Goal: Find specific page/section: Find specific page/section

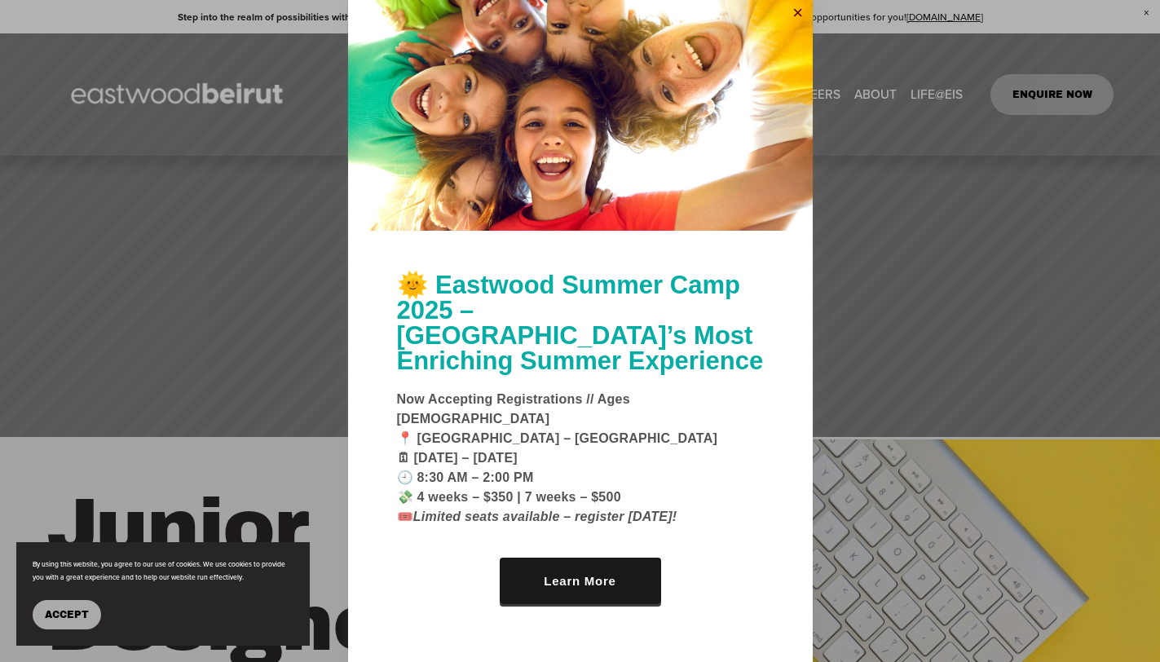
click at [793, 27] on link "Close" at bounding box center [798, 14] width 24 height 26
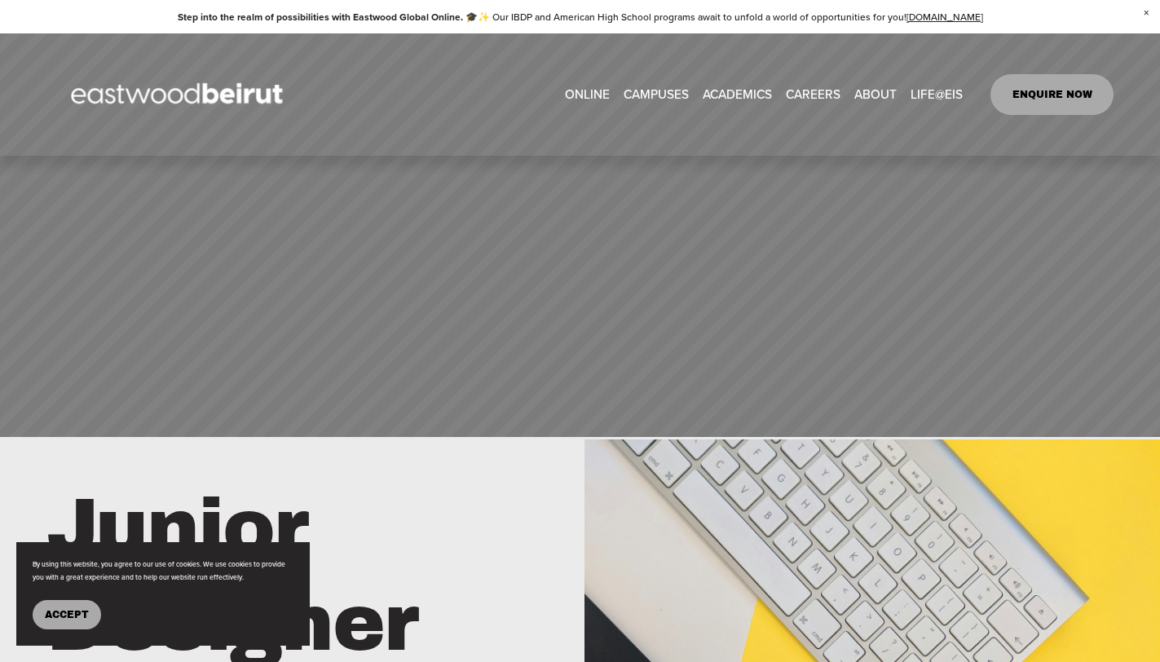
click at [815, 90] on link "CAREERS" at bounding box center [813, 94] width 55 height 25
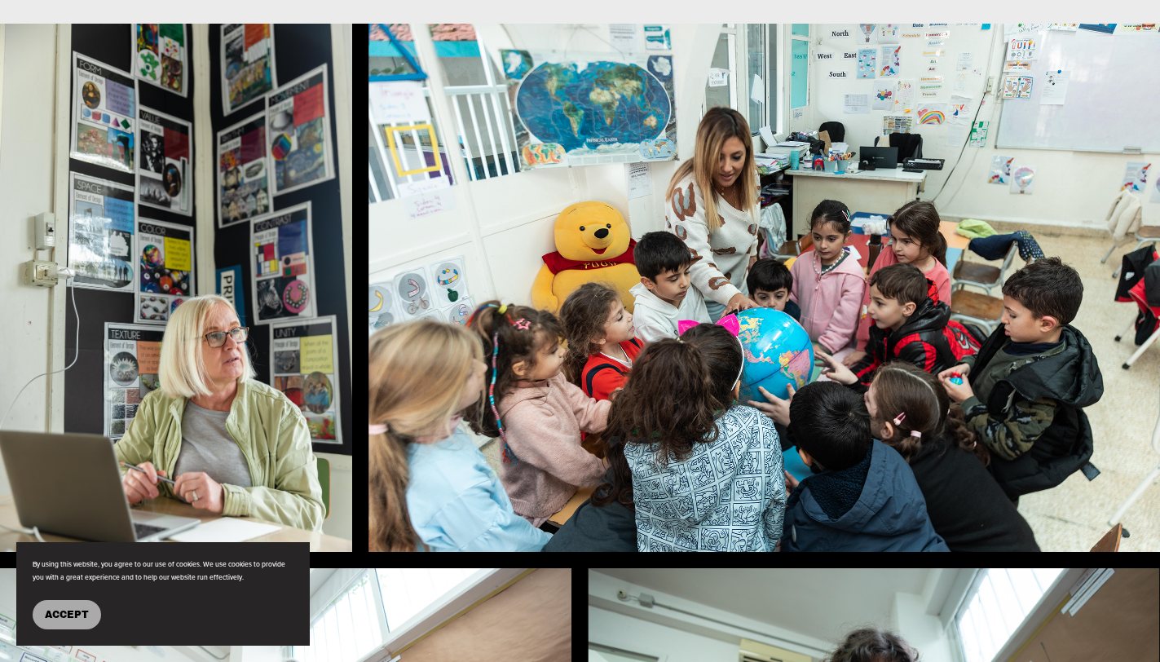
scroll to position [942, 0]
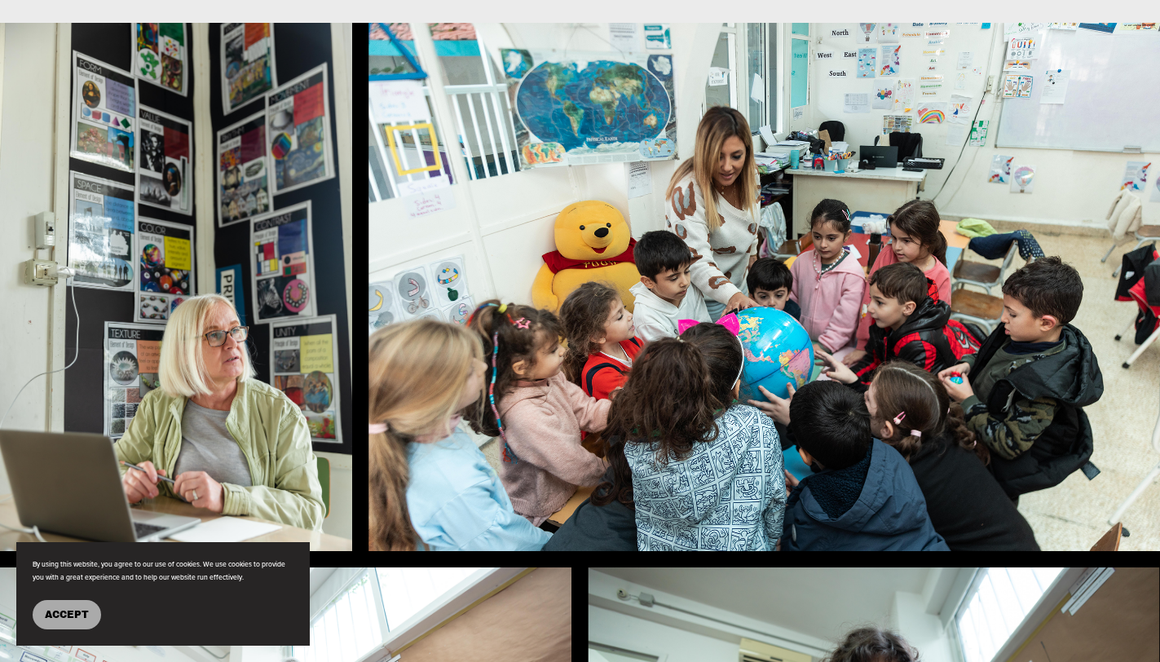
click at [57, 616] on span "Accept" at bounding box center [67, 614] width 44 height 11
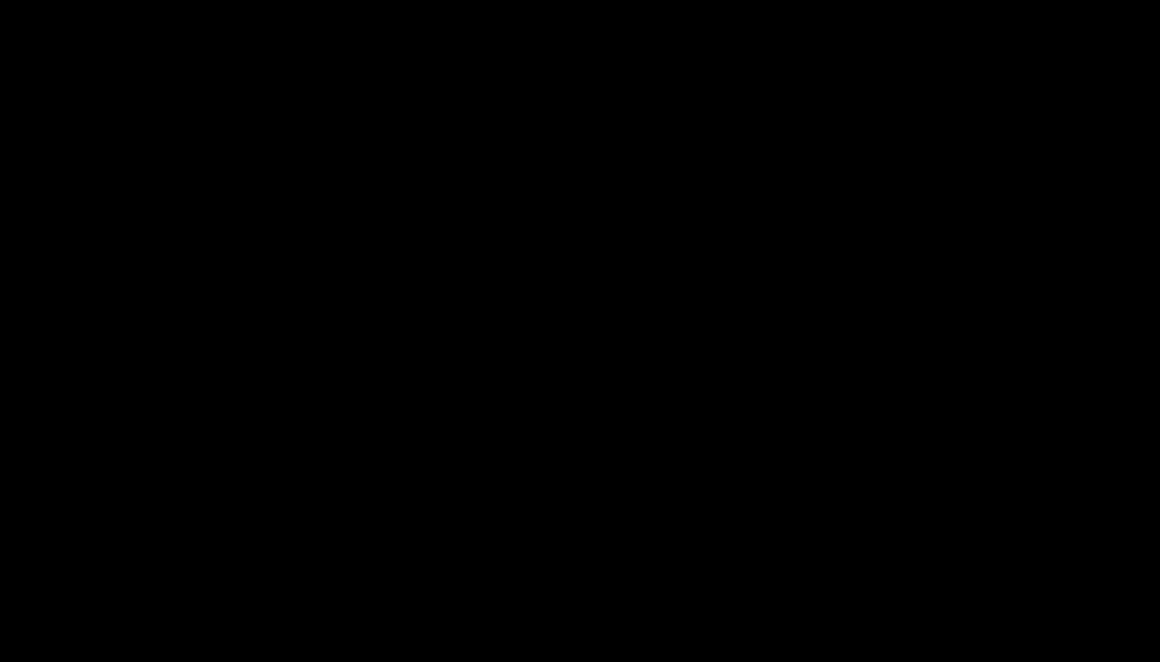
scroll to position [2733, 0]
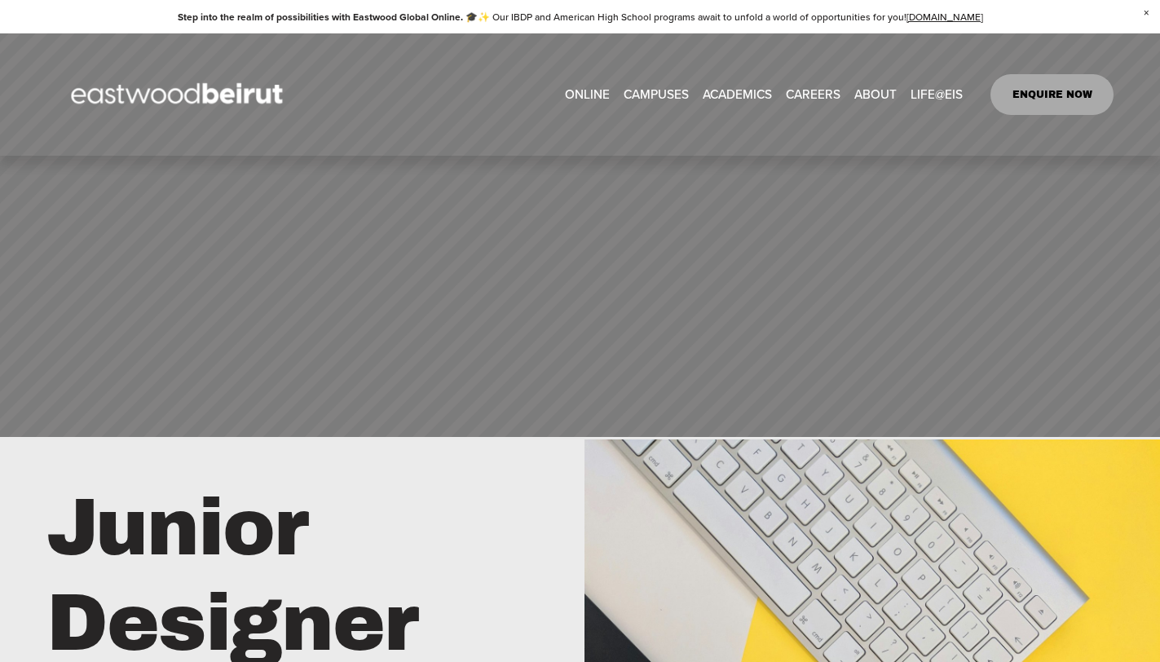
click at [825, 91] on link "CAREERS" at bounding box center [813, 94] width 55 height 25
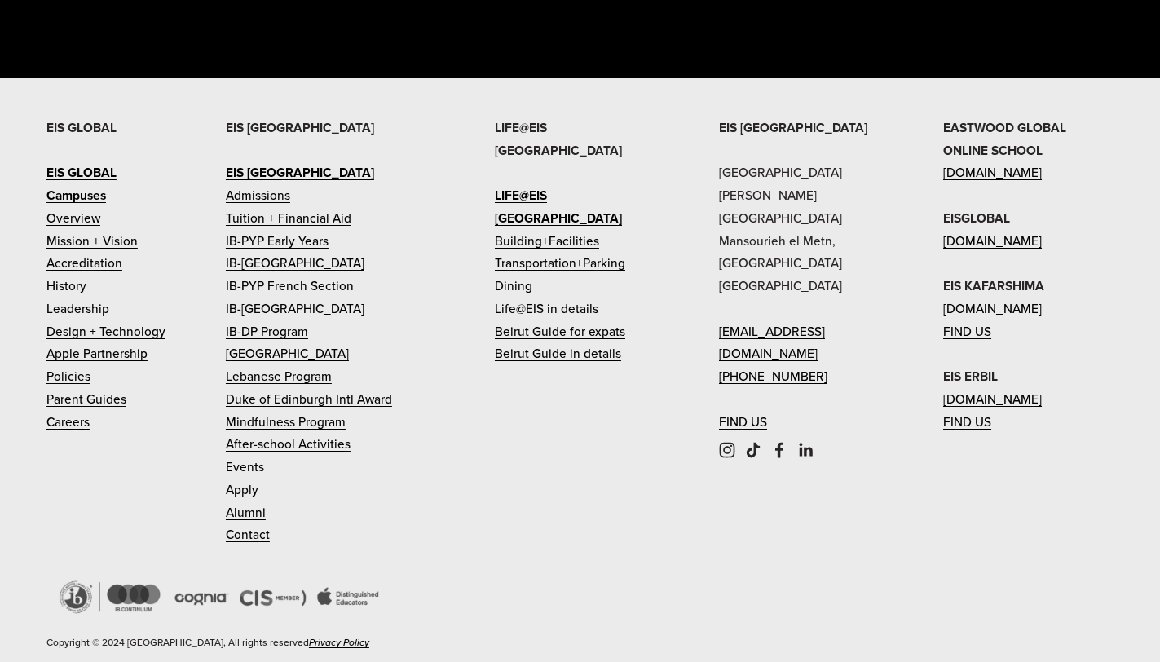
scroll to position [3798, 0]
